Goal: Find specific page/section: Find specific page/section

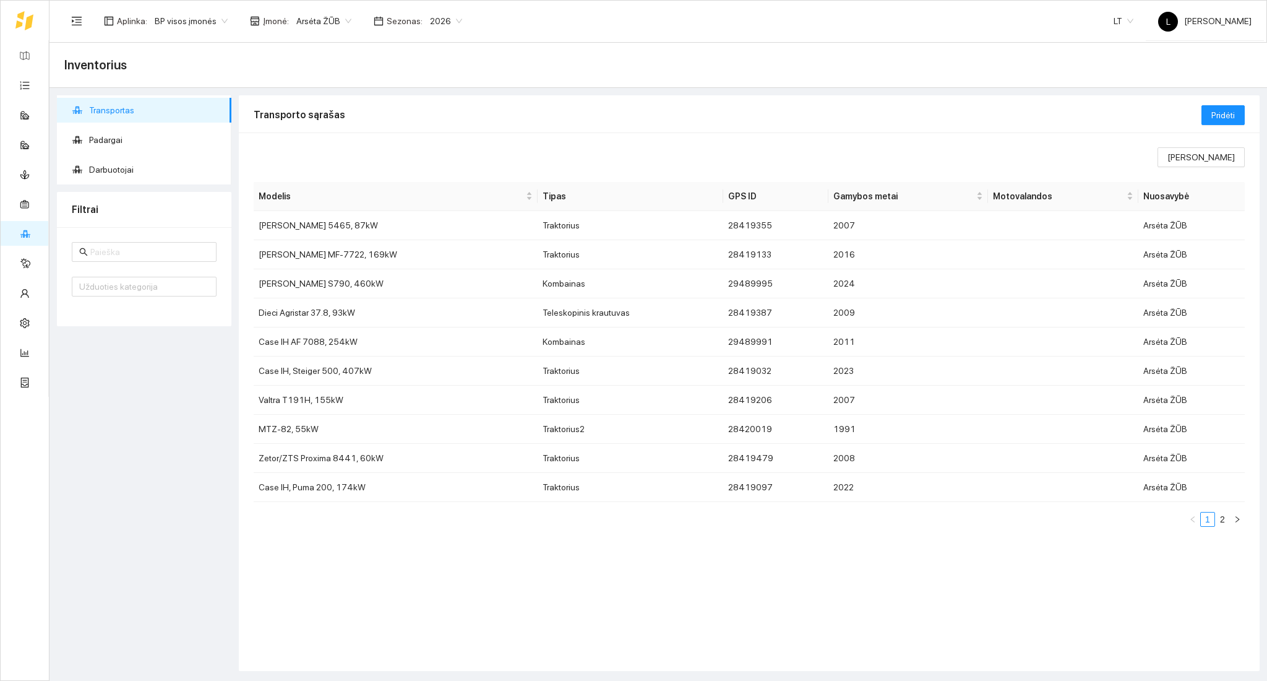
drag, startPoint x: 15, startPoint y: 22, endPoint x: 48, endPoint y: 37, distance: 36.8
click at [15, 22] on icon at bounding box center [24, 20] width 18 height 19
